Goal: Task Accomplishment & Management: Complete application form

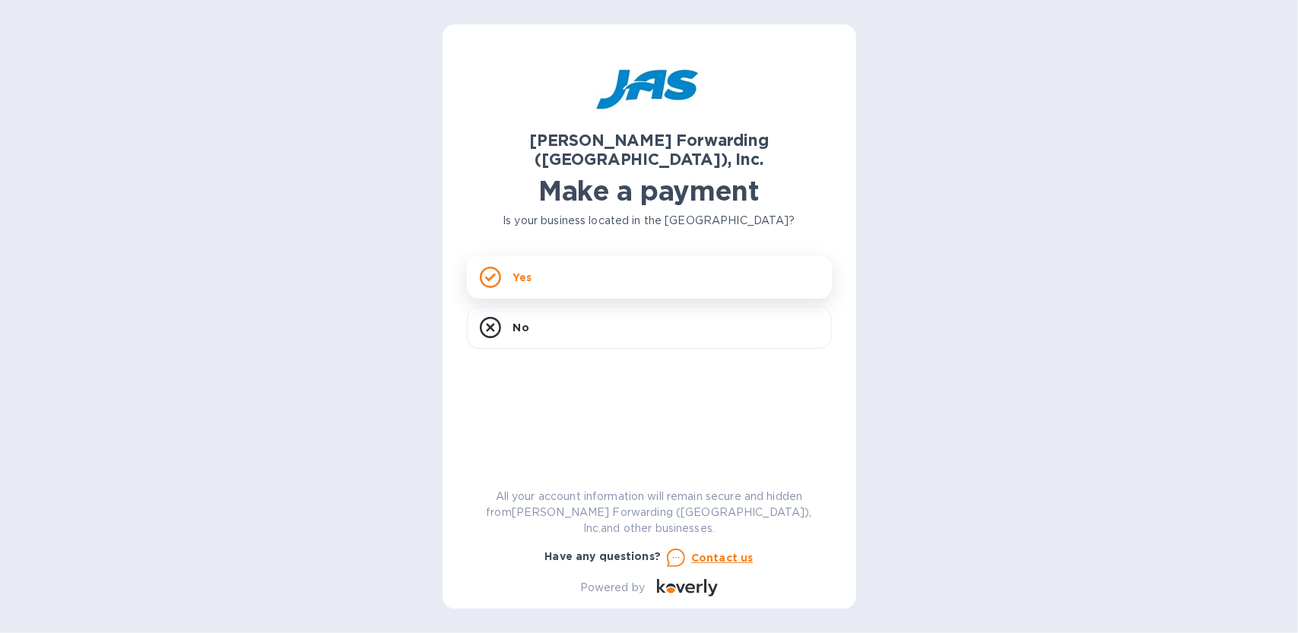
click at [553, 261] on div "Yes" at bounding box center [649, 277] width 365 height 43
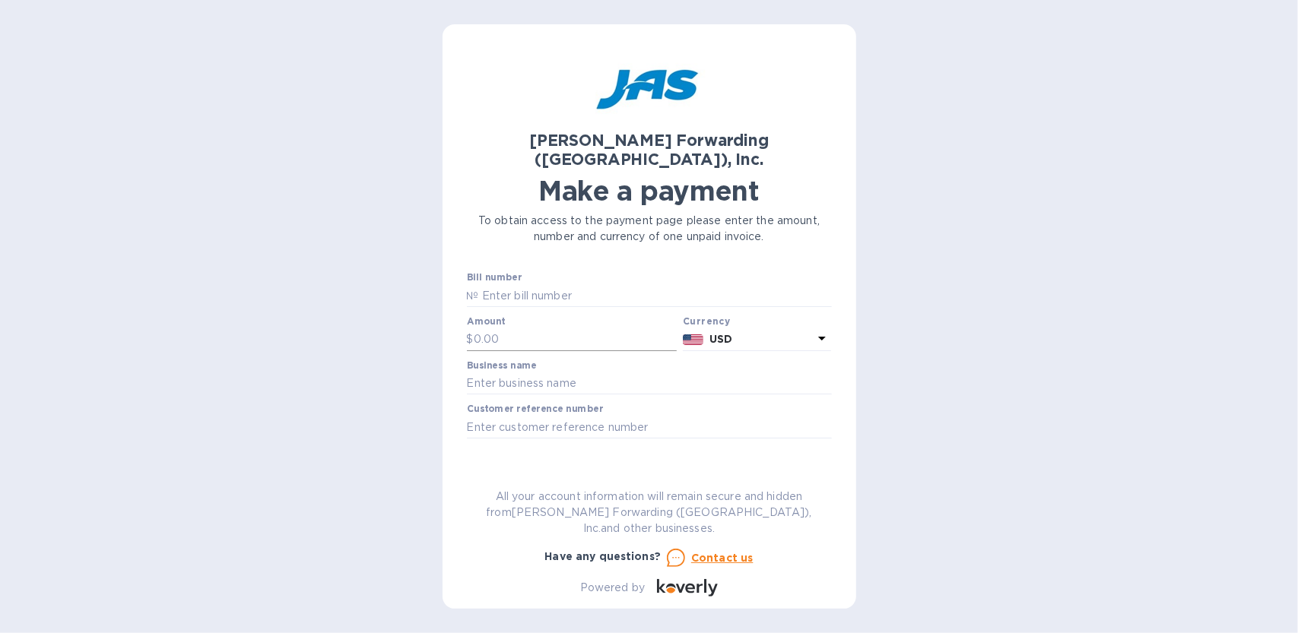
click at [532, 328] on input "text" at bounding box center [576, 339] width 204 height 23
click at [521, 284] on input "text" at bounding box center [655, 295] width 353 height 23
type input "DEN503335331"
click at [516, 328] on input "text" at bounding box center [576, 339] width 204 height 23
type input "10,435"
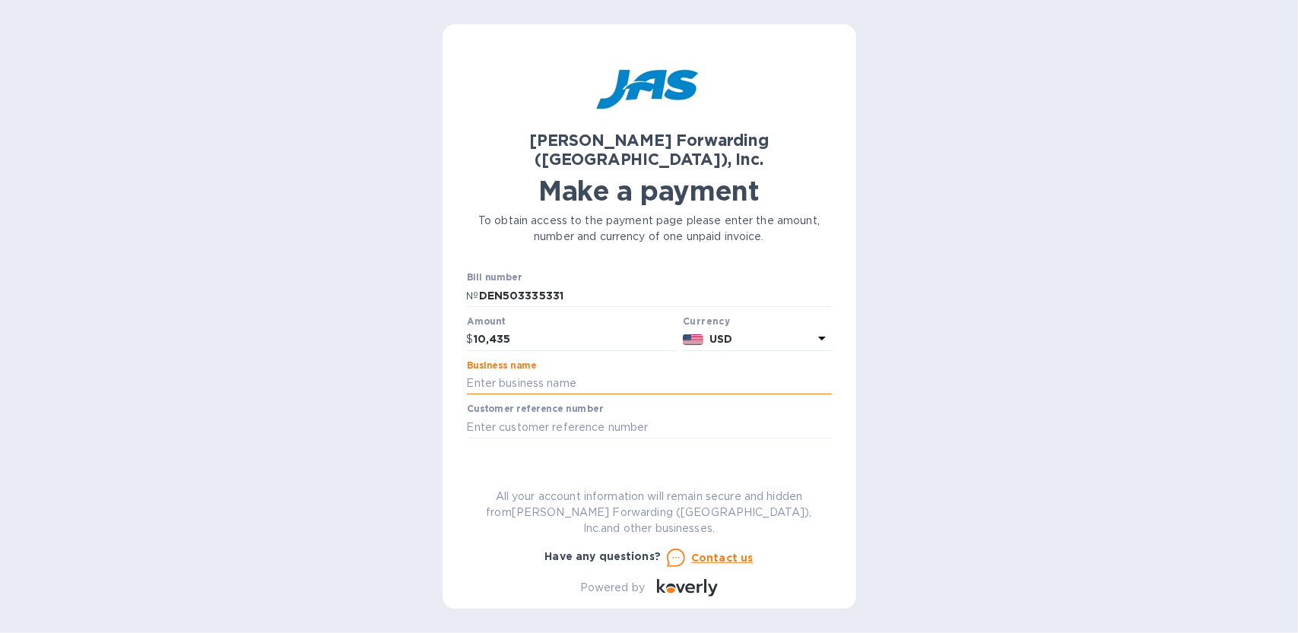
click at [542, 372] on input "text" at bounding box center [649, 383] width 365 height 23
type input "Proform Technologies, Inc."
click at [537, 416] on input "text" at bounding box center [649, 427] width 365 height 23
type input "PO 295"
drag, startPoint x: 648, startPoint y: 461, endPoint x: 595, endPoint y: 454, distance: 53.8
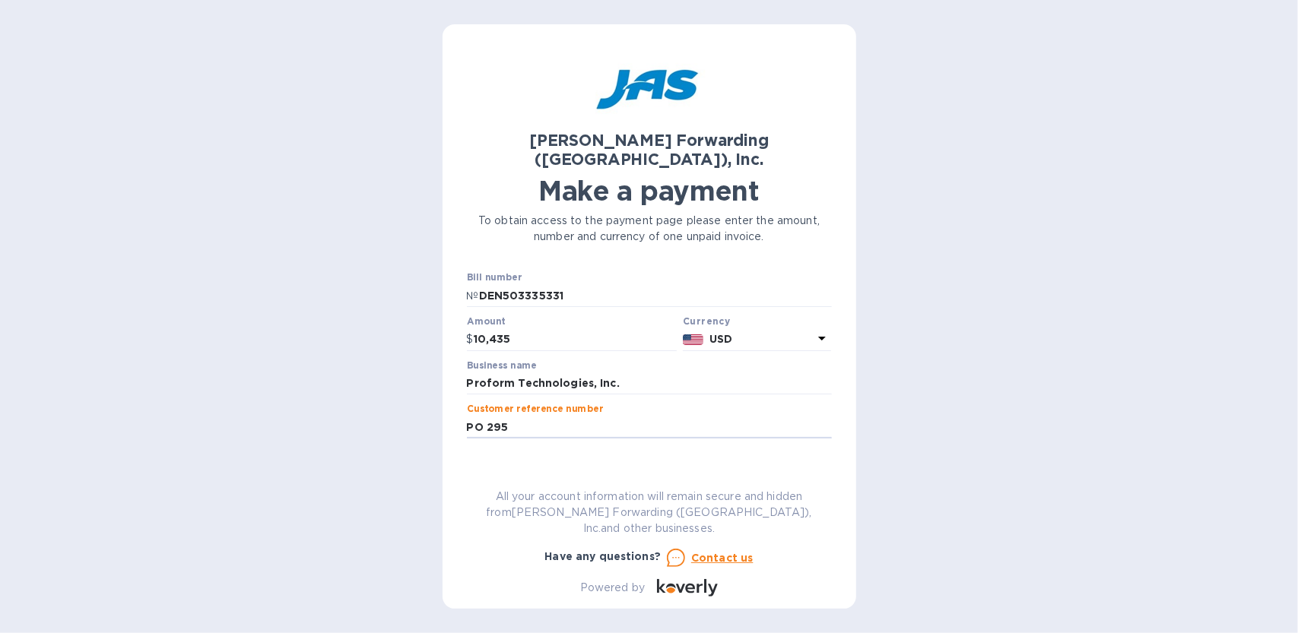
click at [645, 466] on span "Go to payment page" at bounding box center [649, 475] width 341 height 18
